Goal: Task Accomplishment & Management: Manage account settings

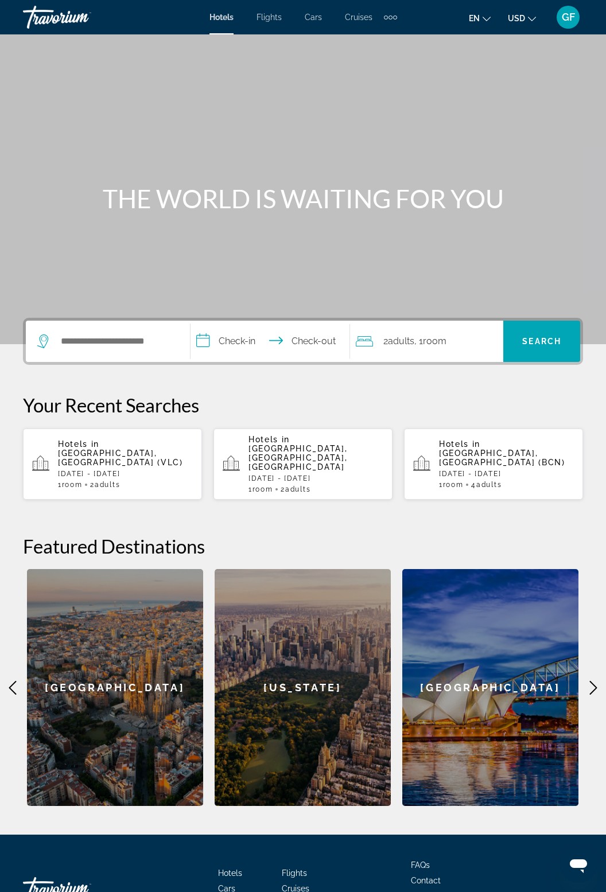
click at [567, 23] on div "GF" at bounding box center [567, 17] width 23 height 23
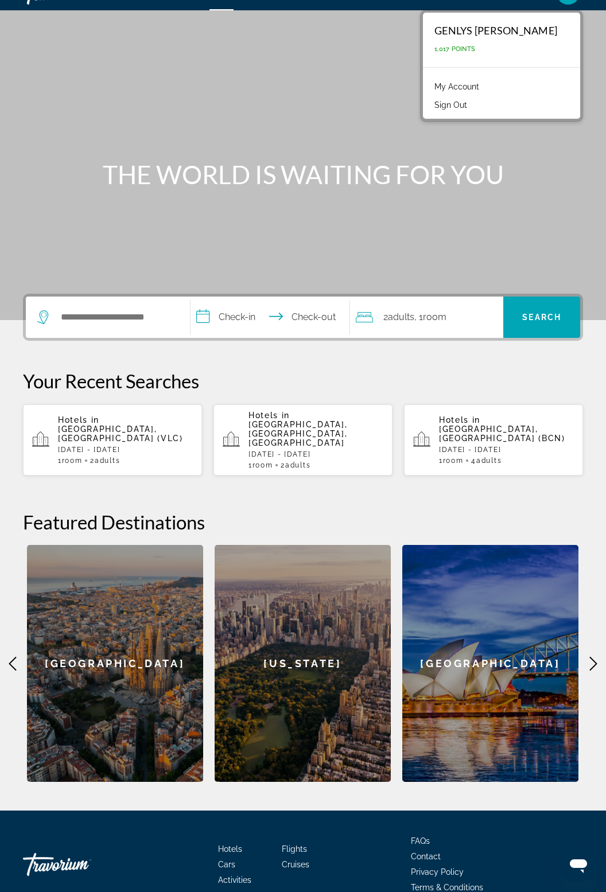
scroll to position [26, 0]
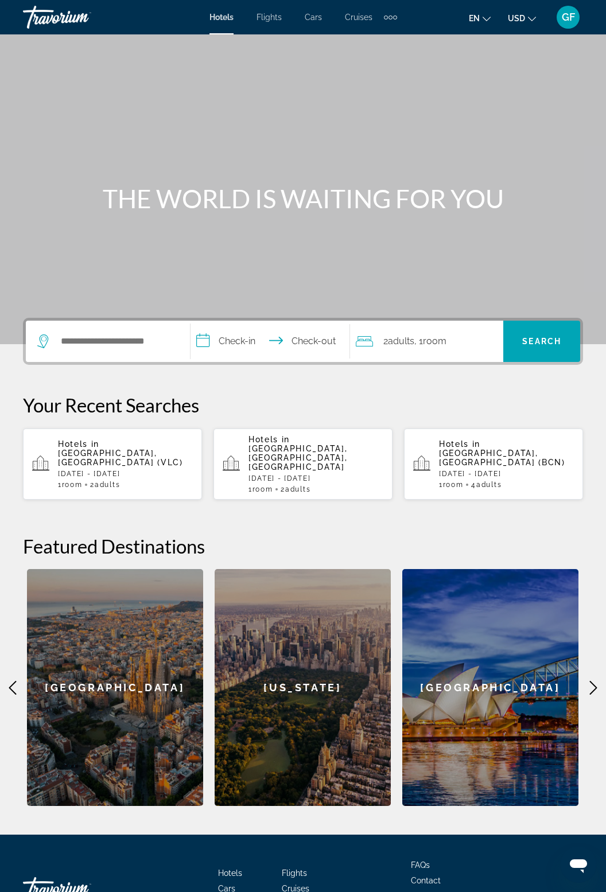
click at [532, 21] on icon "Change currency" at bounding box center [532, 19] width 8 height 8
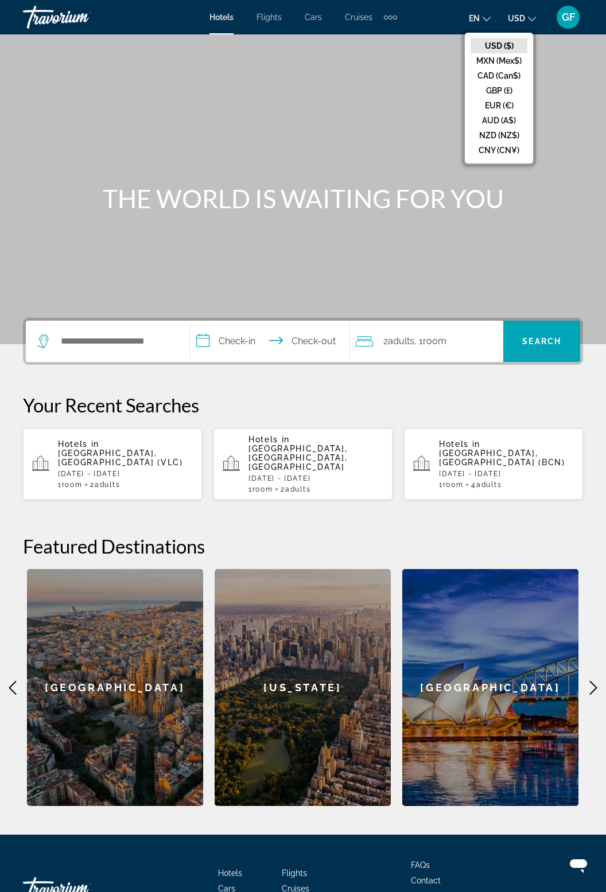
click at [485, 15] on icon "Change language" at bounding box center [486, 19] width 8 height 8
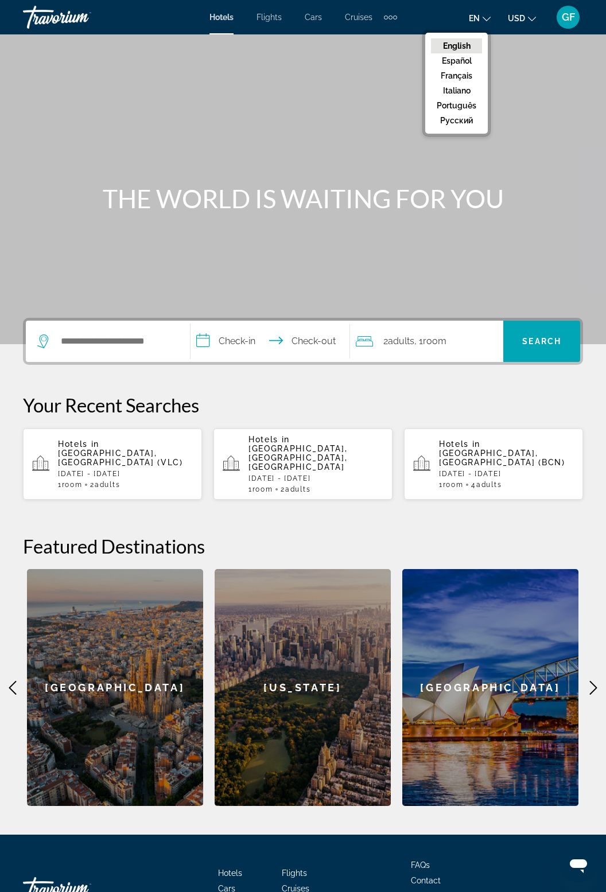
click at [568, 25] on div "GF" at bounding box center [567, 17] width 23 height 23
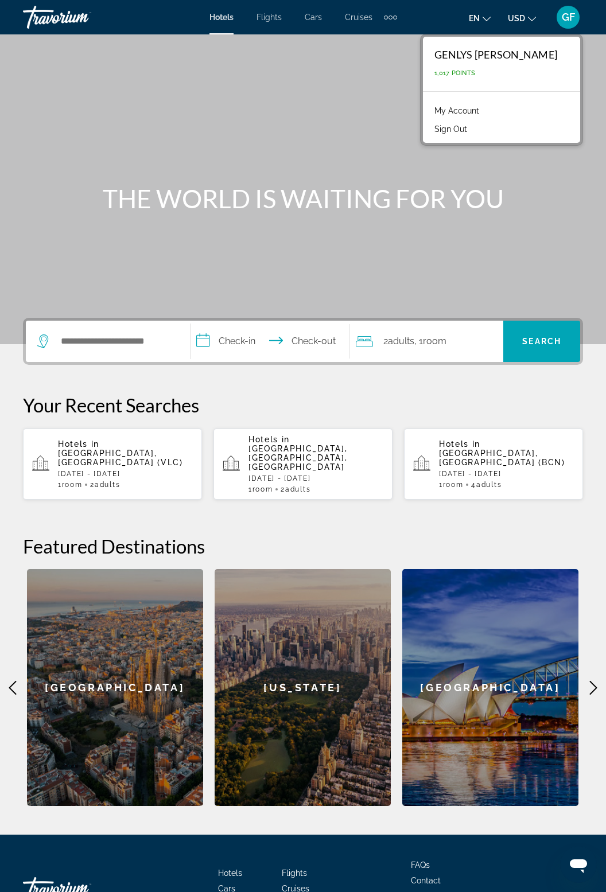
click at [485, 107] on link "My Account" at bounding box center [457, 110] width 56 height 15
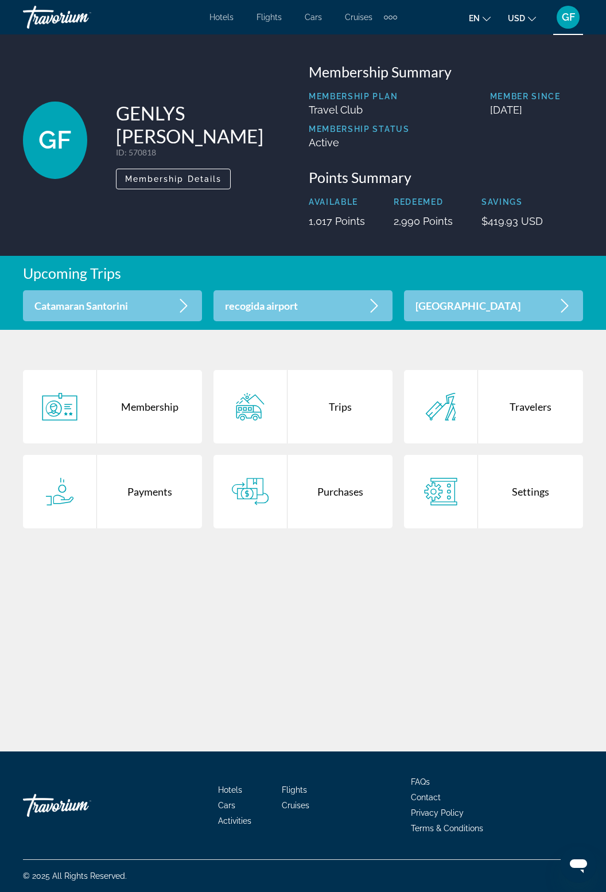
click at [352, 403] on div "Trips" at bounding box center [339, 406] width 105 height 73
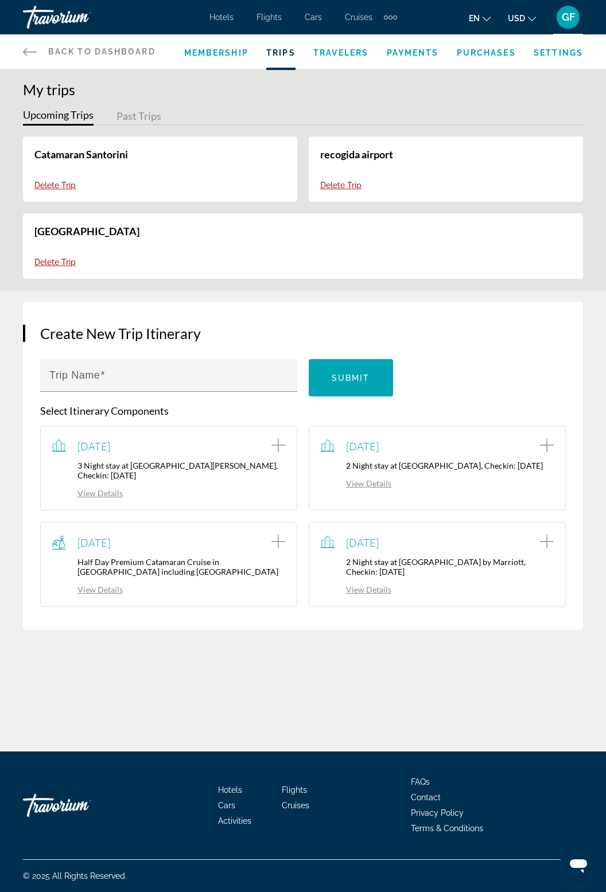
click at [143, 118] on button "Past Trips" at bounding box center [138, 117] width 45 height 18
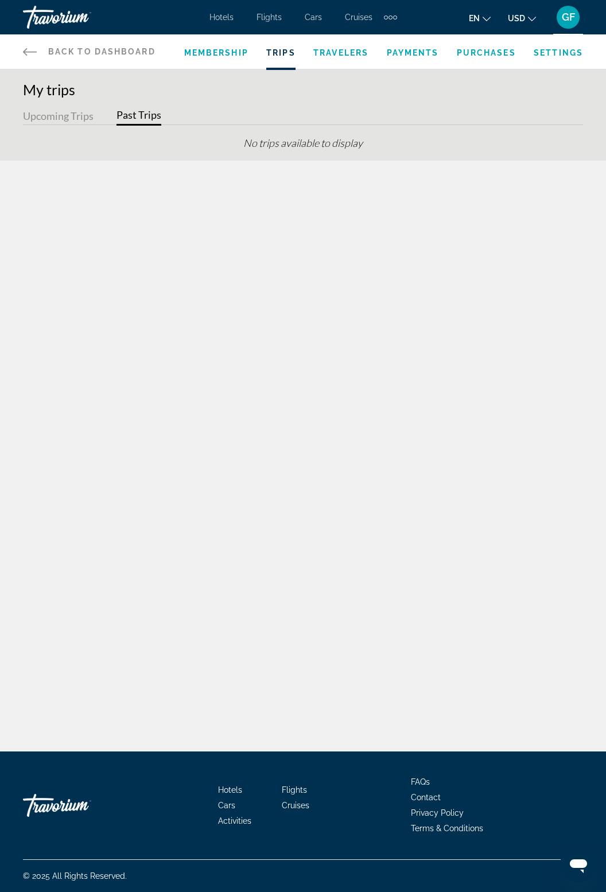
click at [228, 48] on span "Membership" at bounding box center [216, 52] width 64 height 9
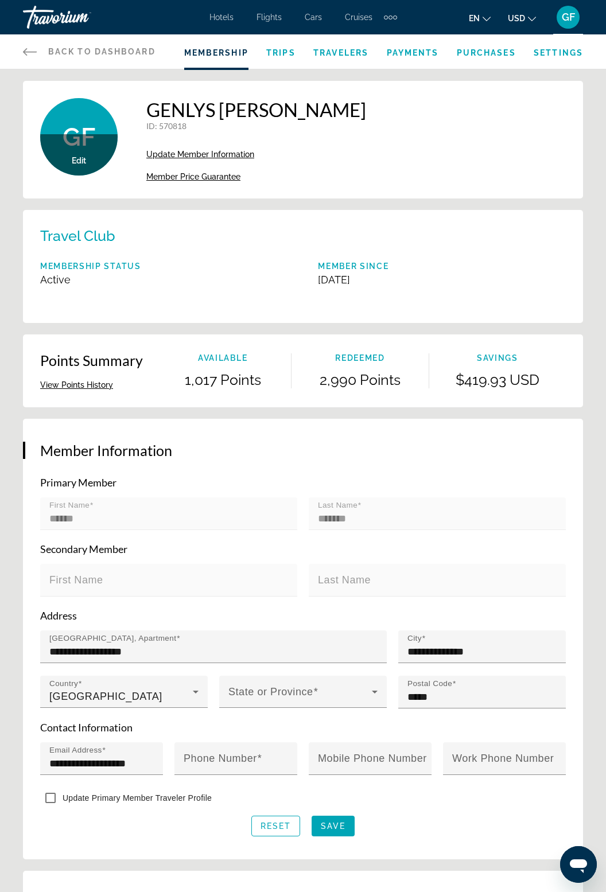
click at [279, 55] on span "Trips" at bounding box center [280, 52] width 29 height 9
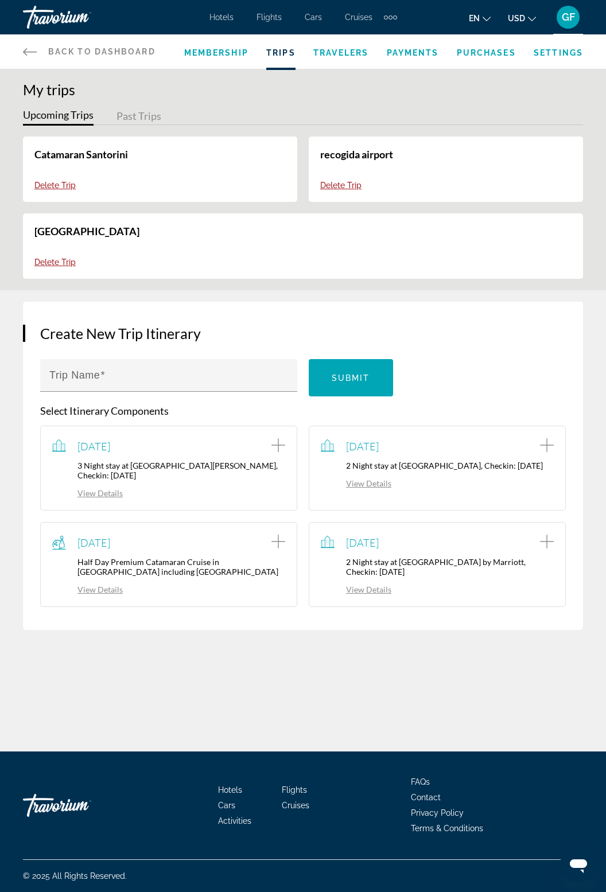
click at [42, 36] on link "Back to Dashboard Dashboard" at bounding box center [89, 51] width 133 height 34
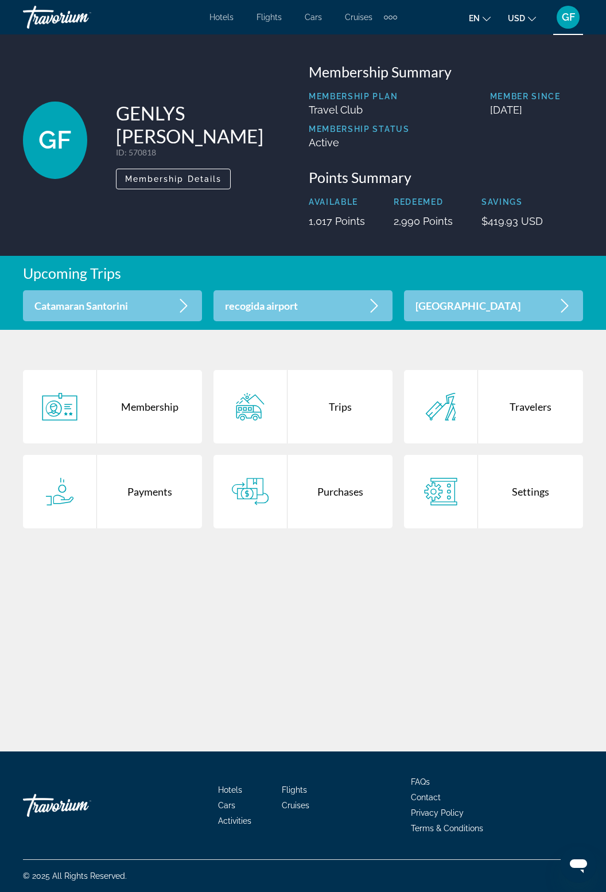
click at [340, 493] on div "Purchases" at bounding box center [339, 491] width 105 height 73
click at [530, 498] on div "Settings" at bounding box center [530, 491] width 105 height 73
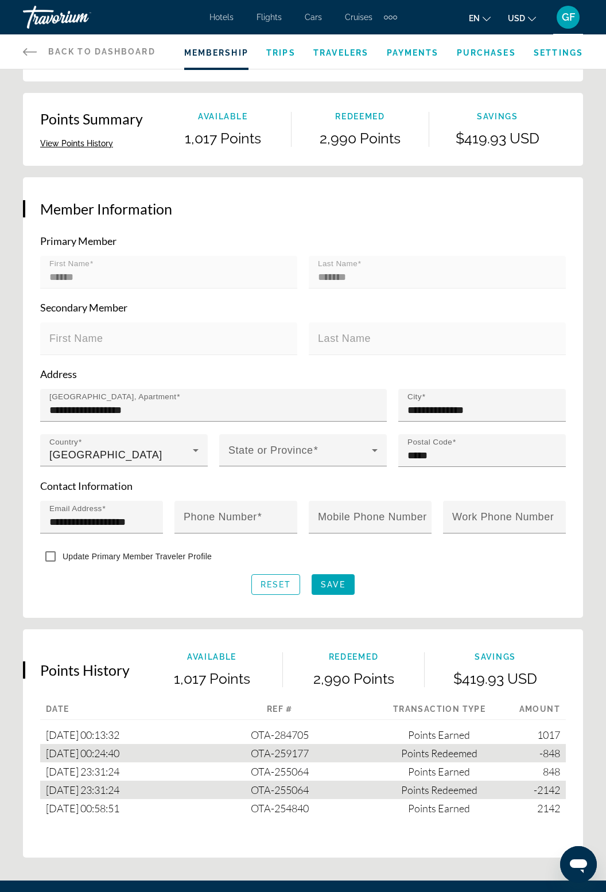
scroll to position [246, 0]
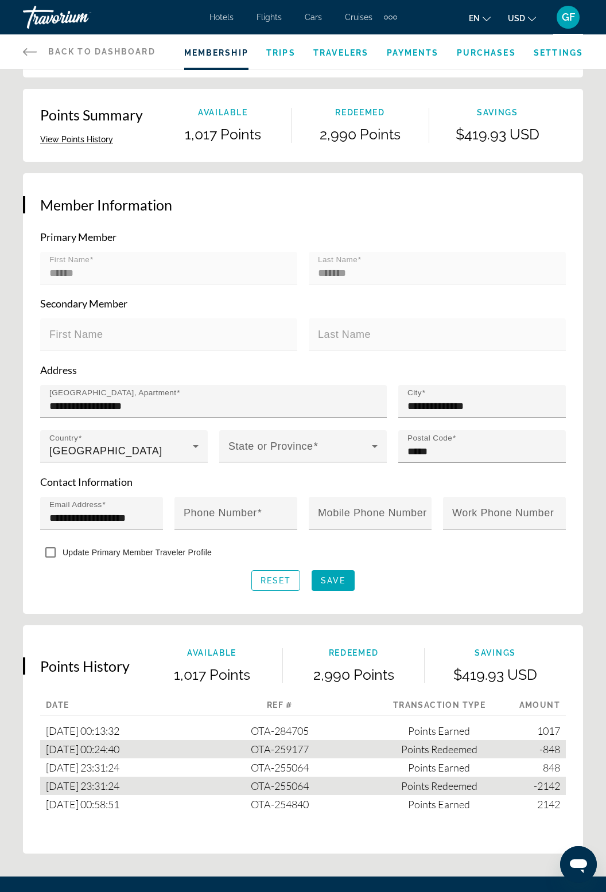
click at [543, 858] on div "**********" at bounding box center [303, 350] width 606 height 1030
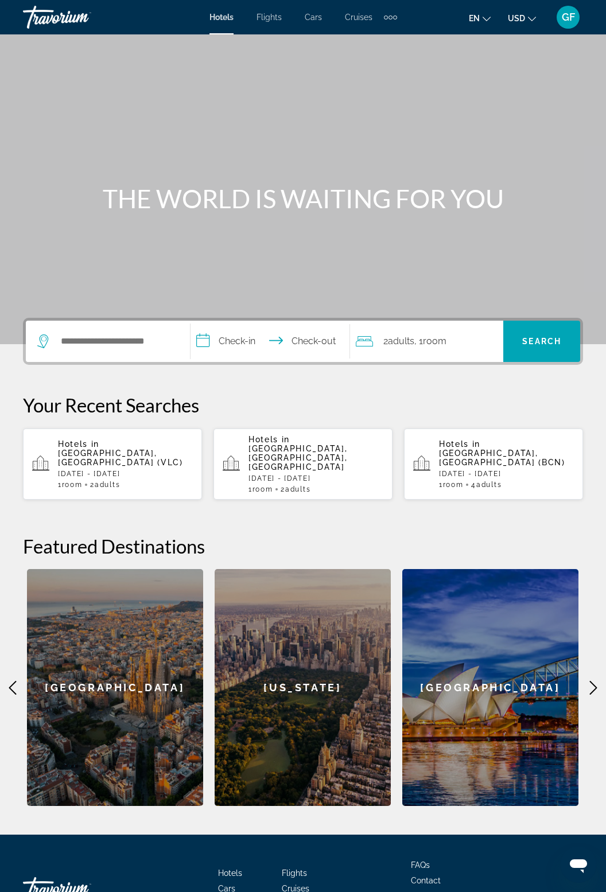
click at [567, 30] on div "Hotels Flights Cars Cruises Activities Hotels Flights Cars Cruises Activities e…" at bounding box center [303, 17] width 606 height 30
click at [572, 28] on button "GF" at bounding box center [568, 17] width 30 height 24
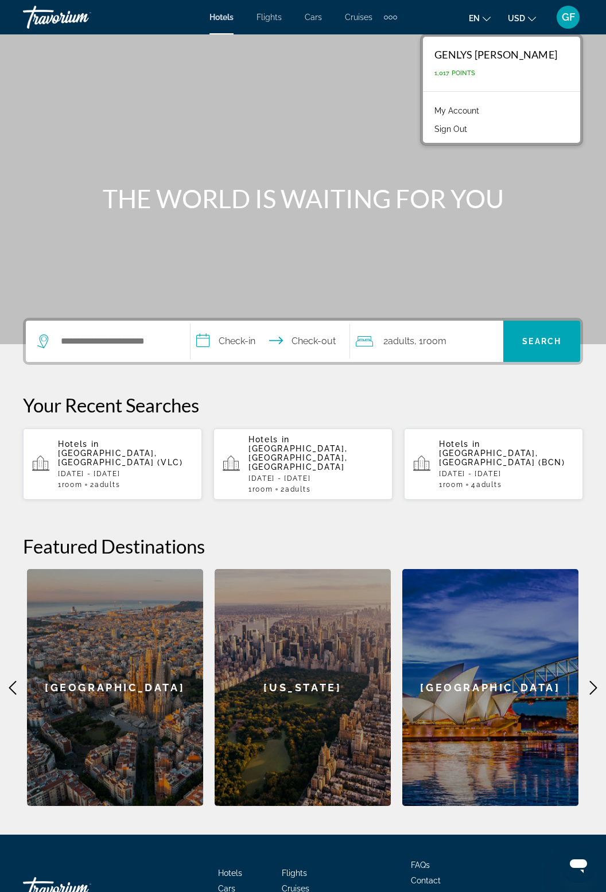
click at [485, 112] on link "My Account" at bounding box center [457, 110] width 56 height 15
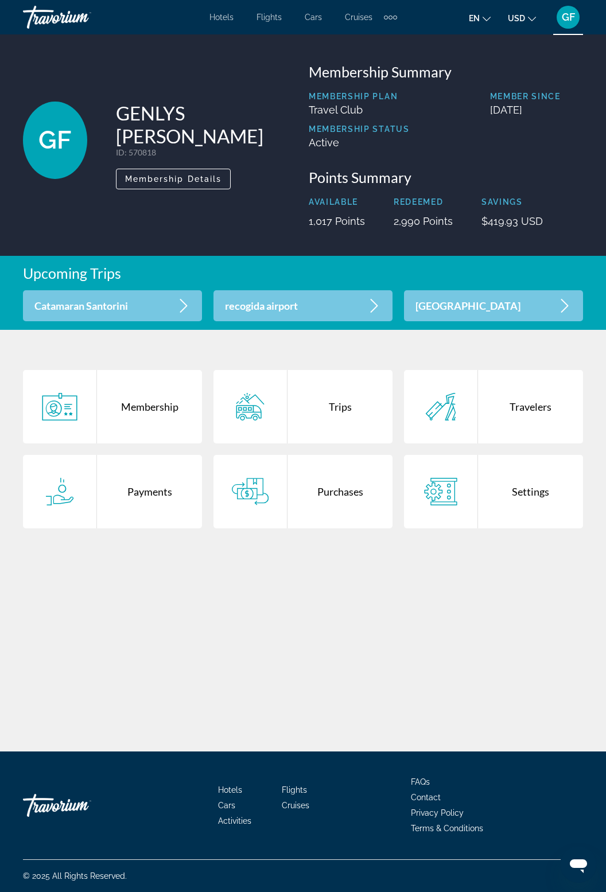
click at [315, 298] on div "recogida airport" at bounding box center [302, 305] width 179 height 31
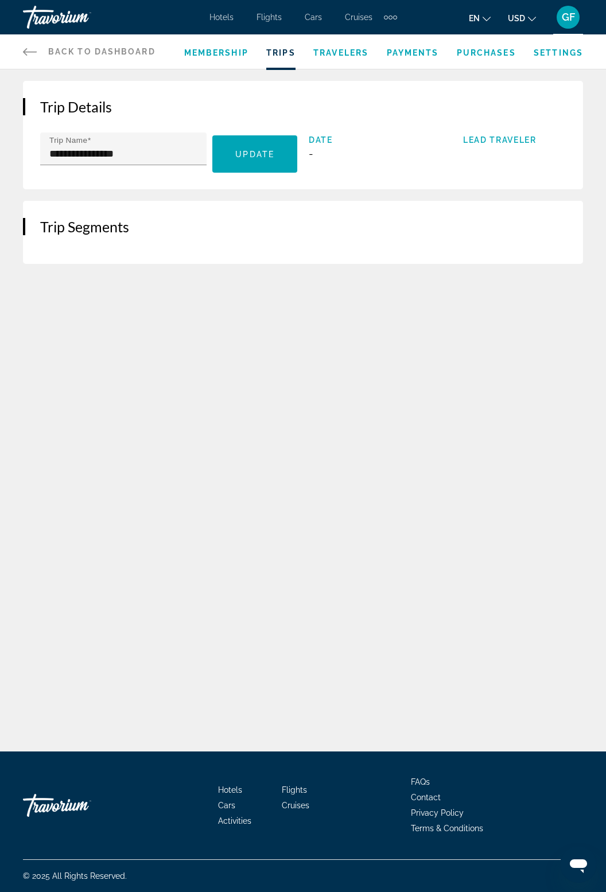
click at [345, 49] on span "Travelers" at bounding box center [340, 52] width 55 height 9
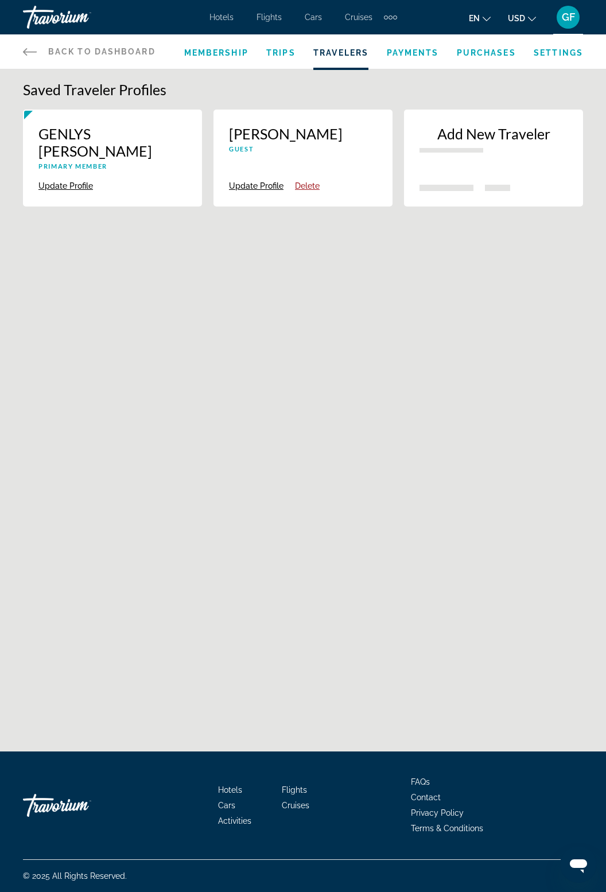
click at [421, 50] on span "Payments" at bounding box center [413, 52] width 52 height 9
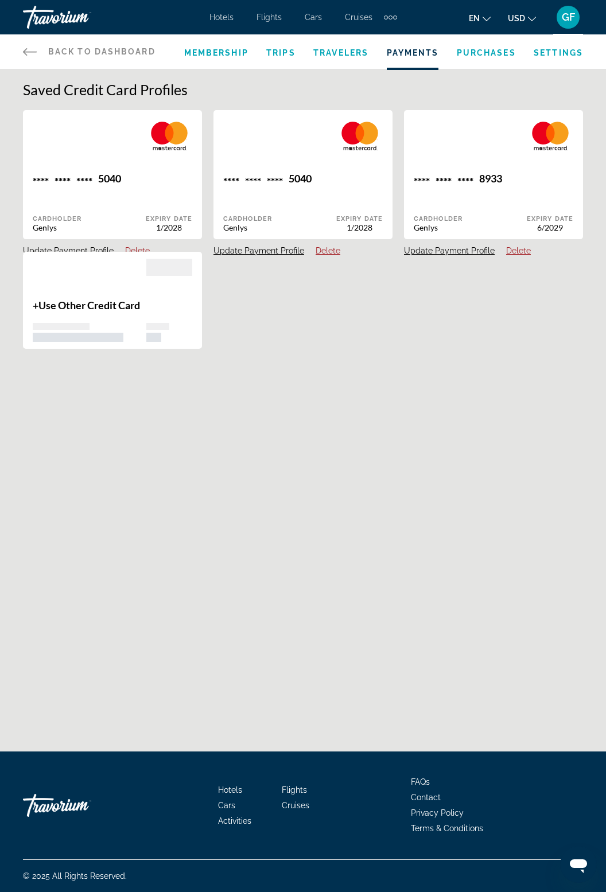
click at [497, 49] on span "Purchases" at bounding box center [486, 52] width 59 height 9
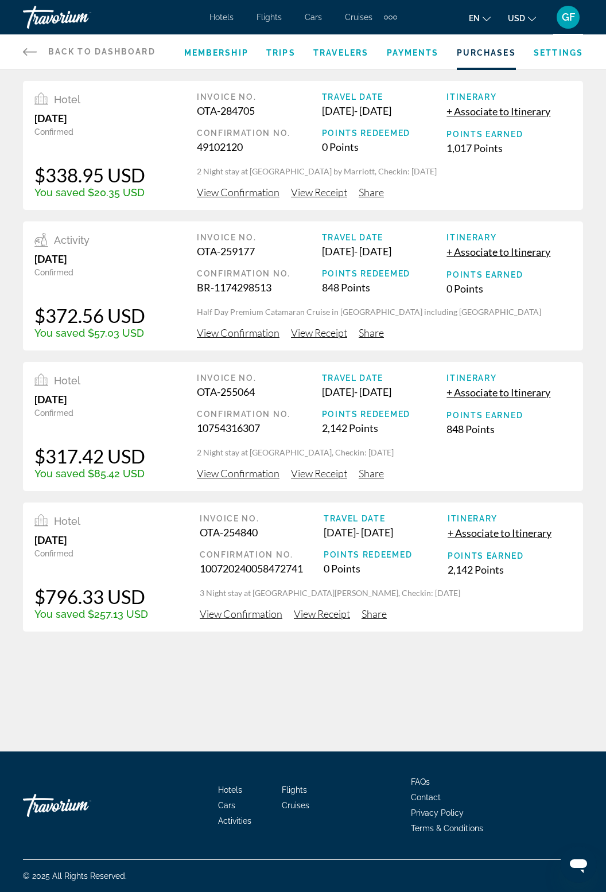
click at [51, 16] on div "Travorium" at bounding box center [80, 17] width 115 height 30
